Goal: Transaction & Acquisition: Purchase product/service

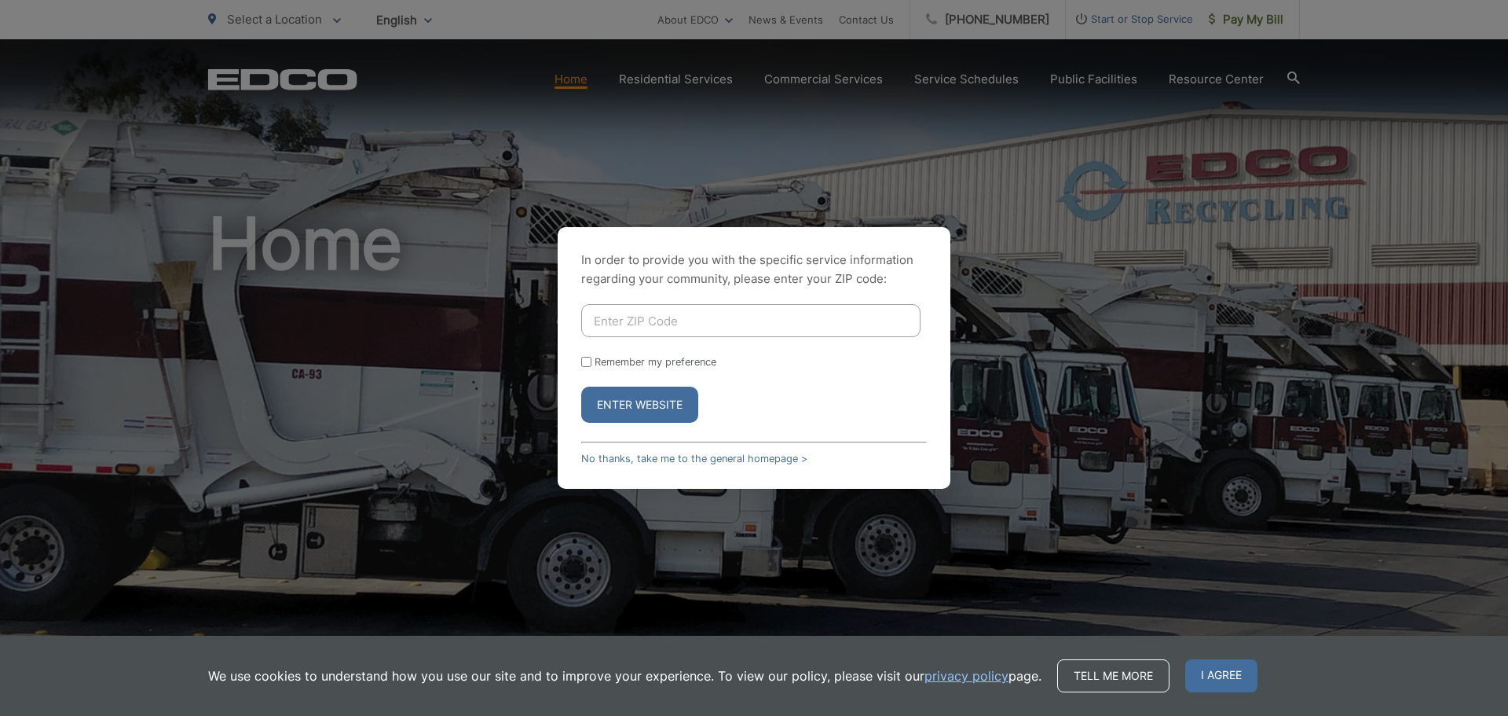
click at [747, 317] on input "Enter ZIP Code" at bounding box center [750, 320] width 339 height 33
type input "92081"
click at [652, 400] on button "Enter Website" at bounding box center [639, 404] width 117 height 36
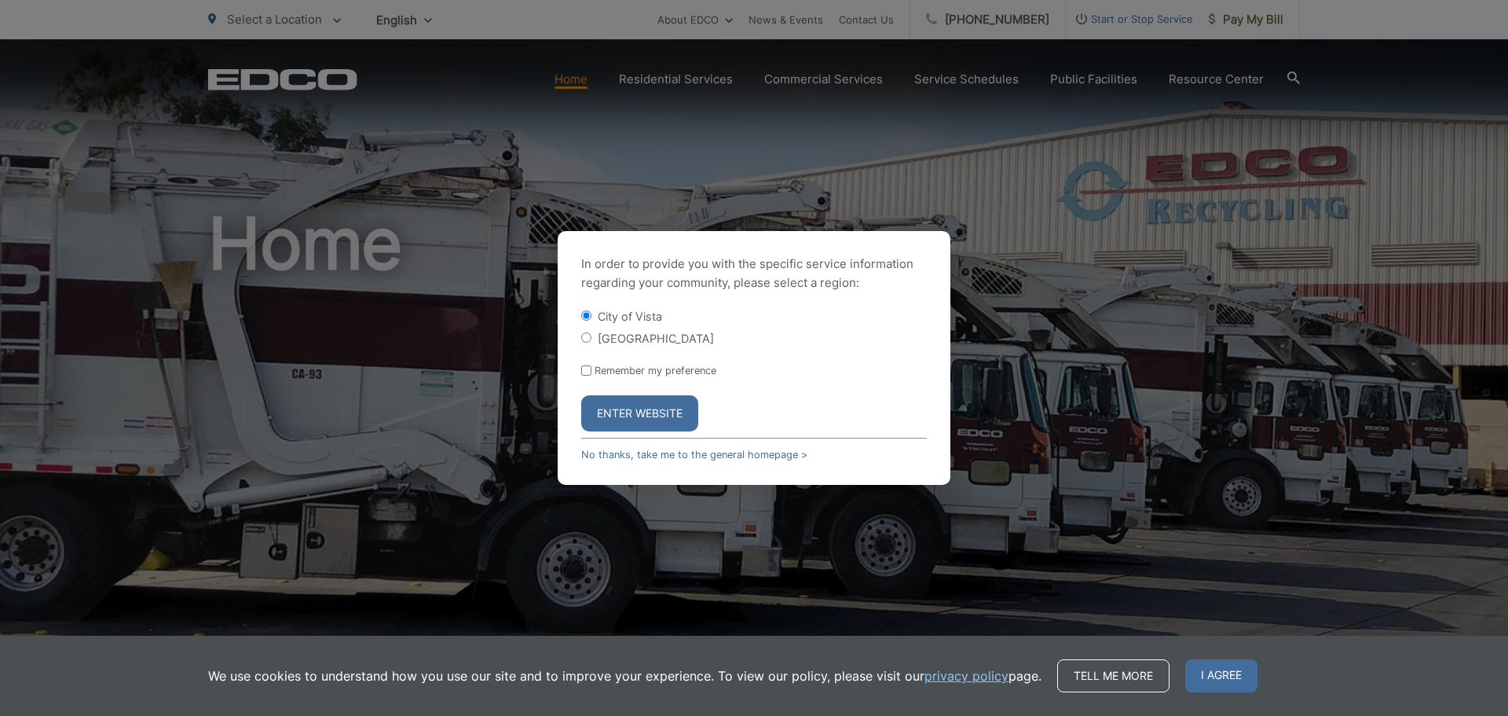
click at [623, 405] on button "Enter Website" at bounding box center [639, 413] width 117 height 36
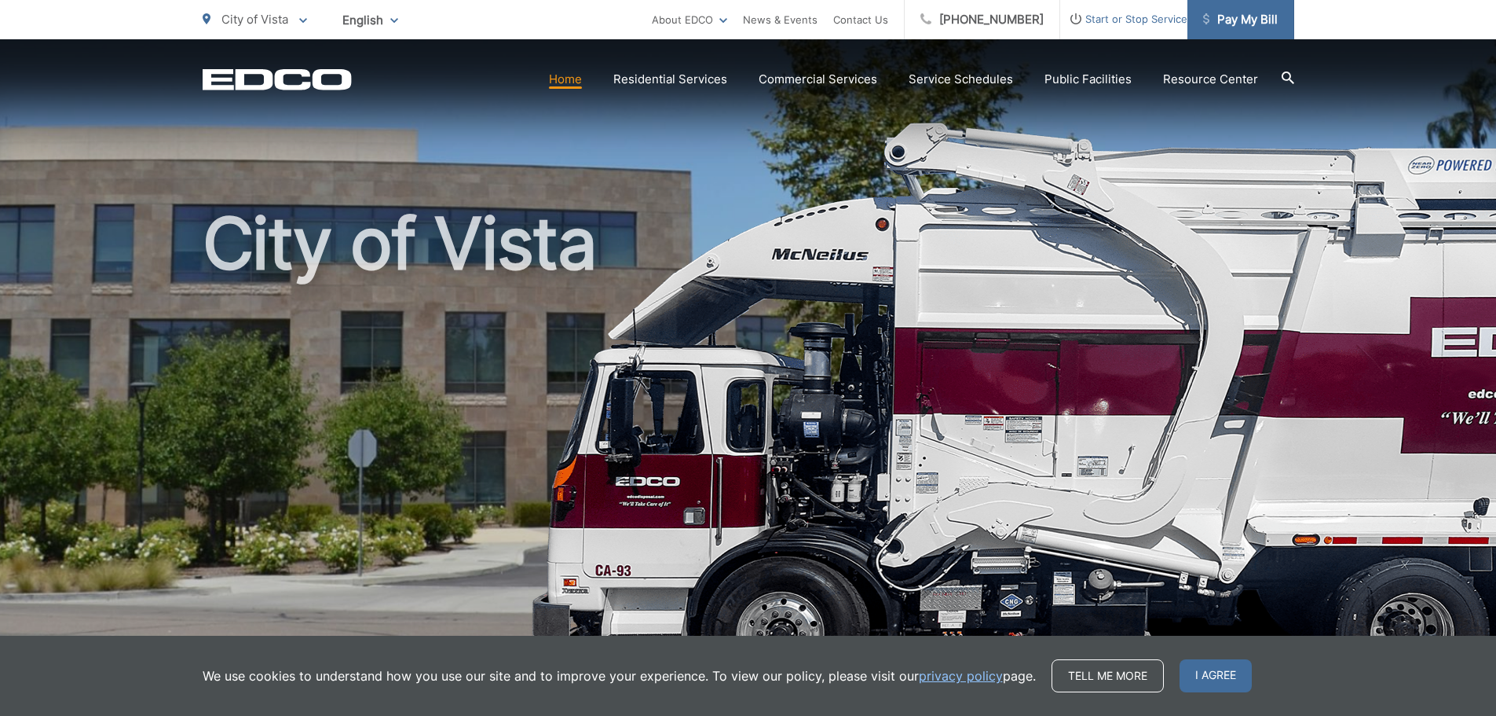
click at [1240, 21] on span "Pay My Bill" at bounding box center [1240, 19] width 75 height 19
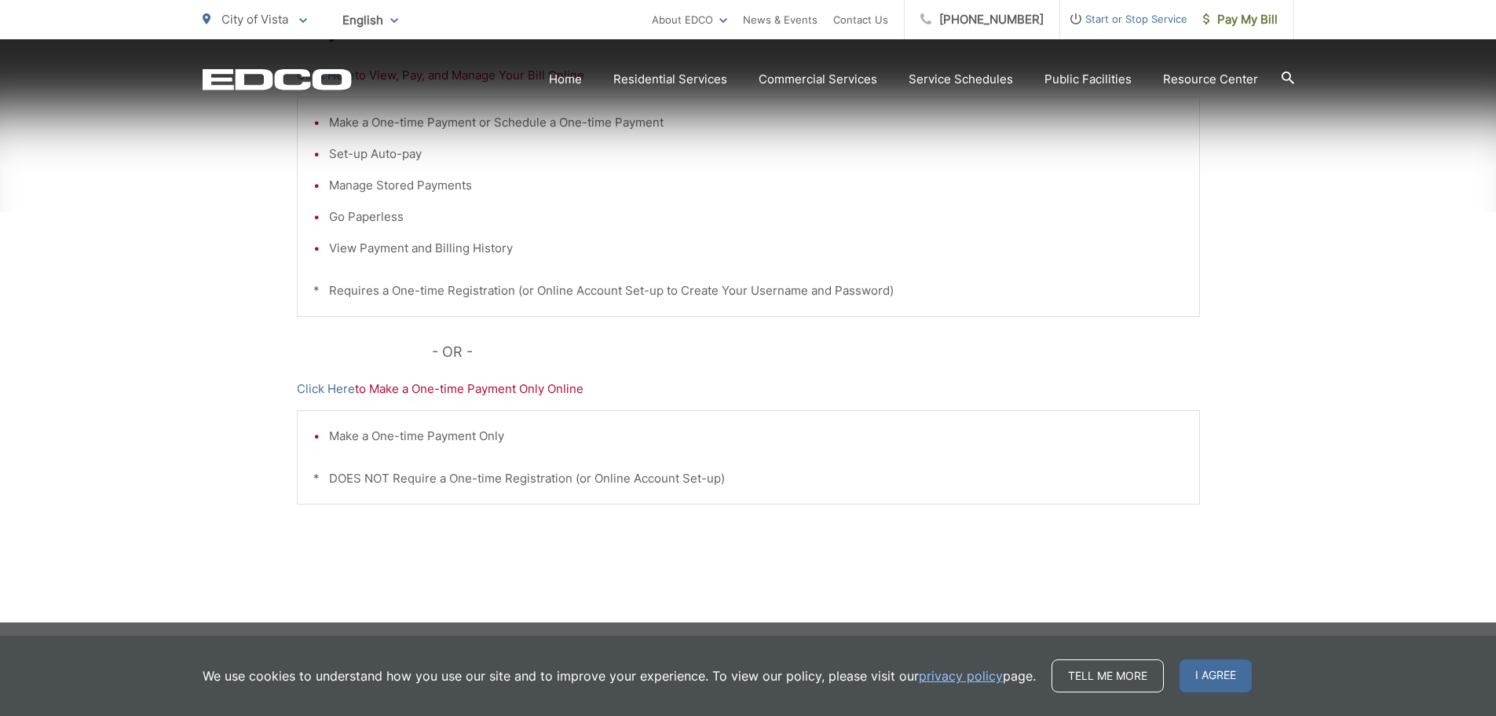
scroll to position [401, 0]
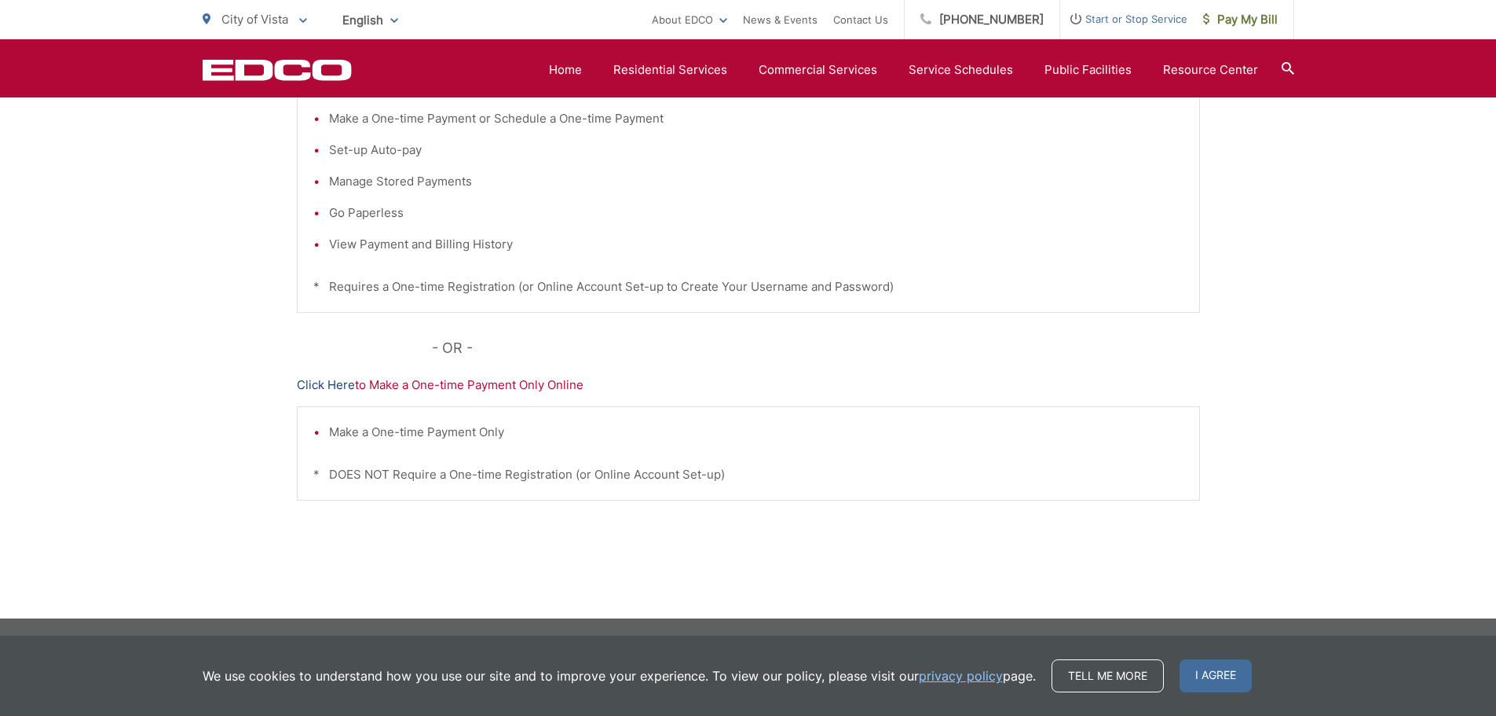
click at [317, 378] on link "Click Here" at bounding box center [326, 384] width 58 height 19
